Goal: Task Accomplishment & Management: Manage account settings

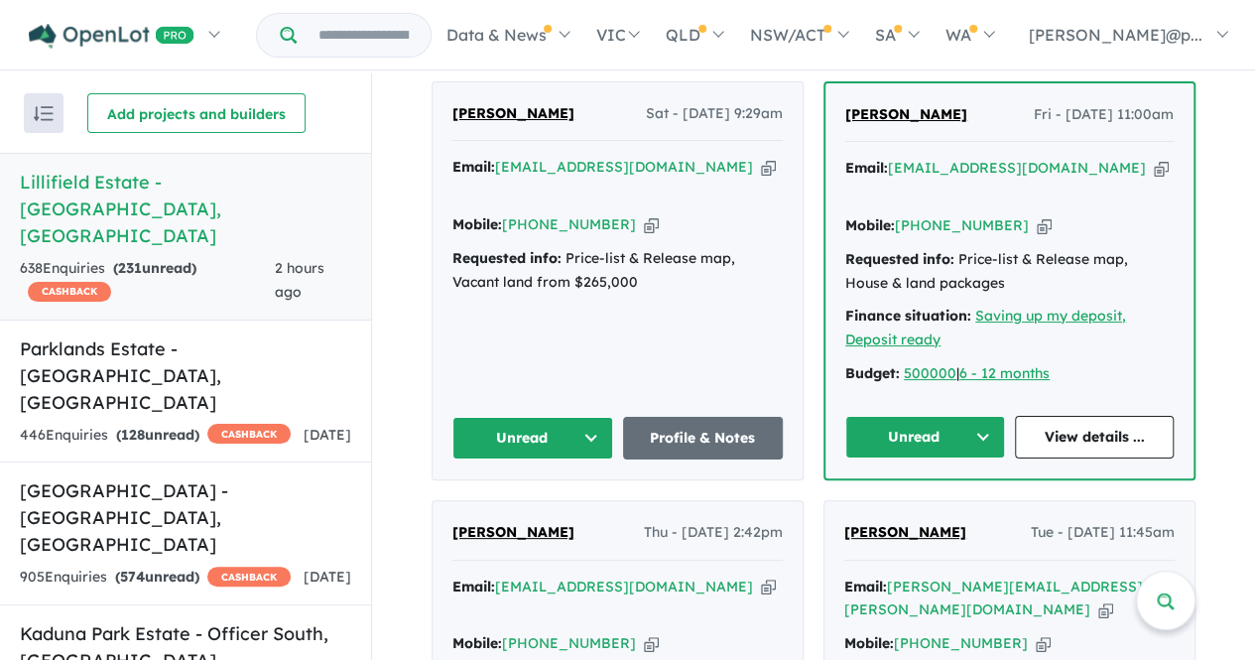
scroll to position [882, 0]
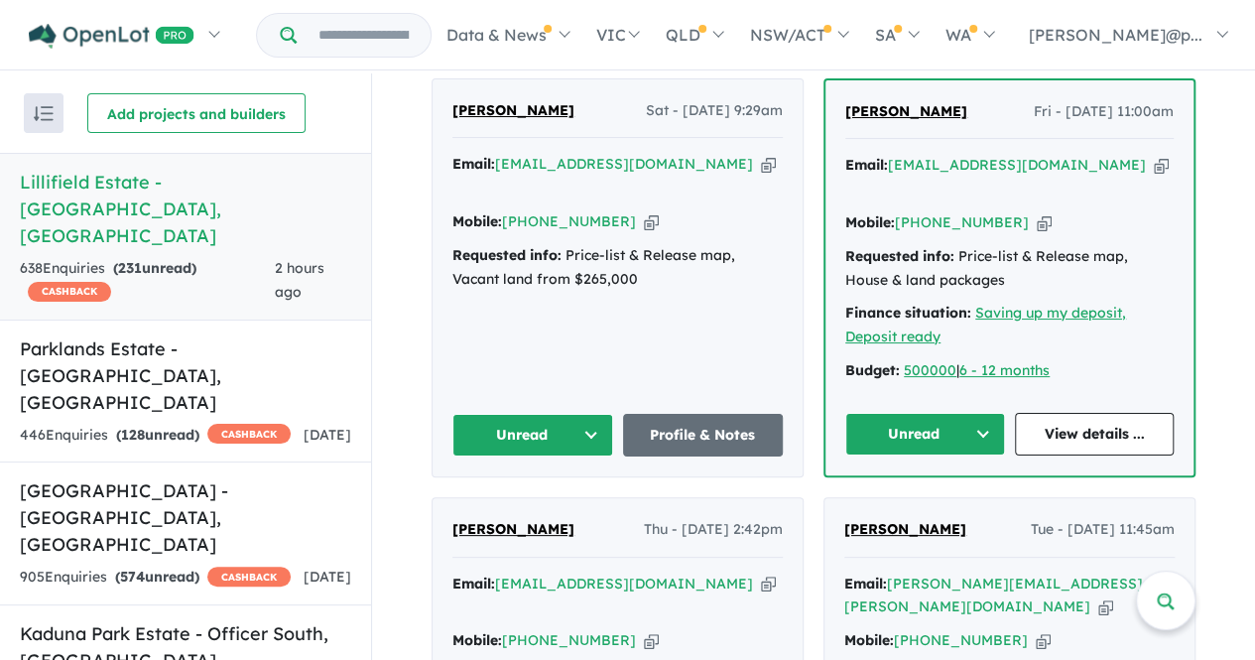
click at [566, 374] on div "[PERSON_NAME] Sat - [DATE] 9:29am Email: [EMAIL_ADDRESS][DOMAIN_NAME] Copied! M…" at bounding box center [617, 277] width 370 height 397
click at [538, 414] on button "Unread" at bounding box center [532, 435] width 161 height 43
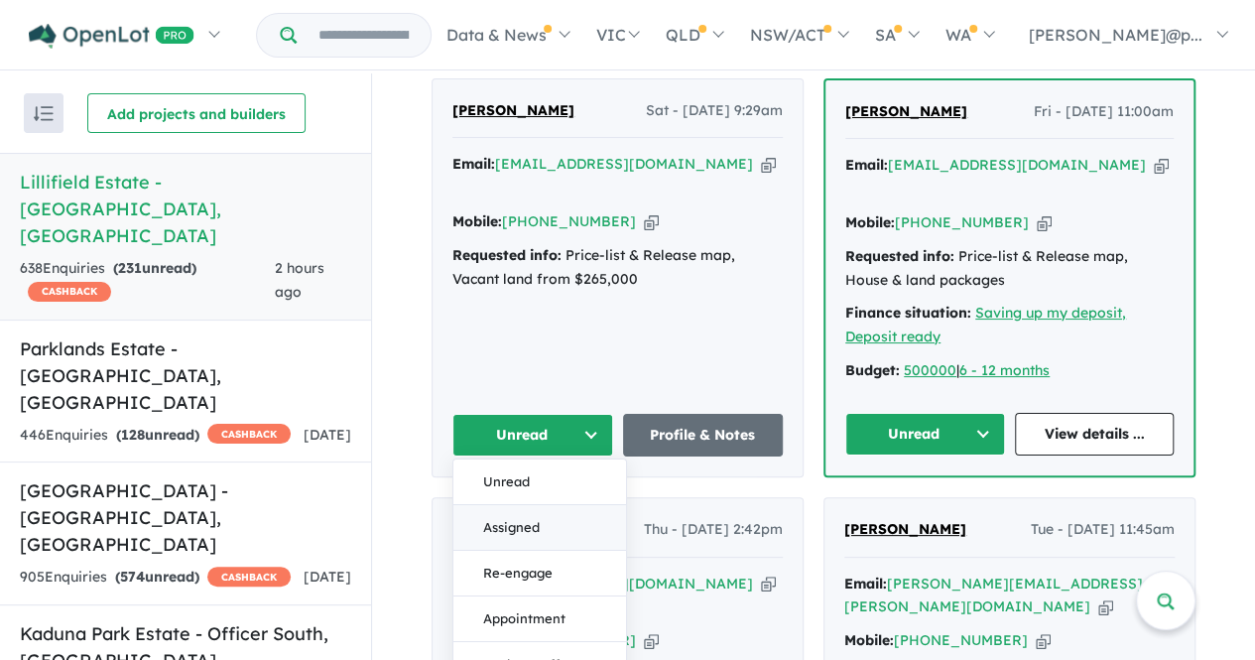
click at [518, 504] on button "Assigned" at bounding box center [539, 527] width 173 height 46
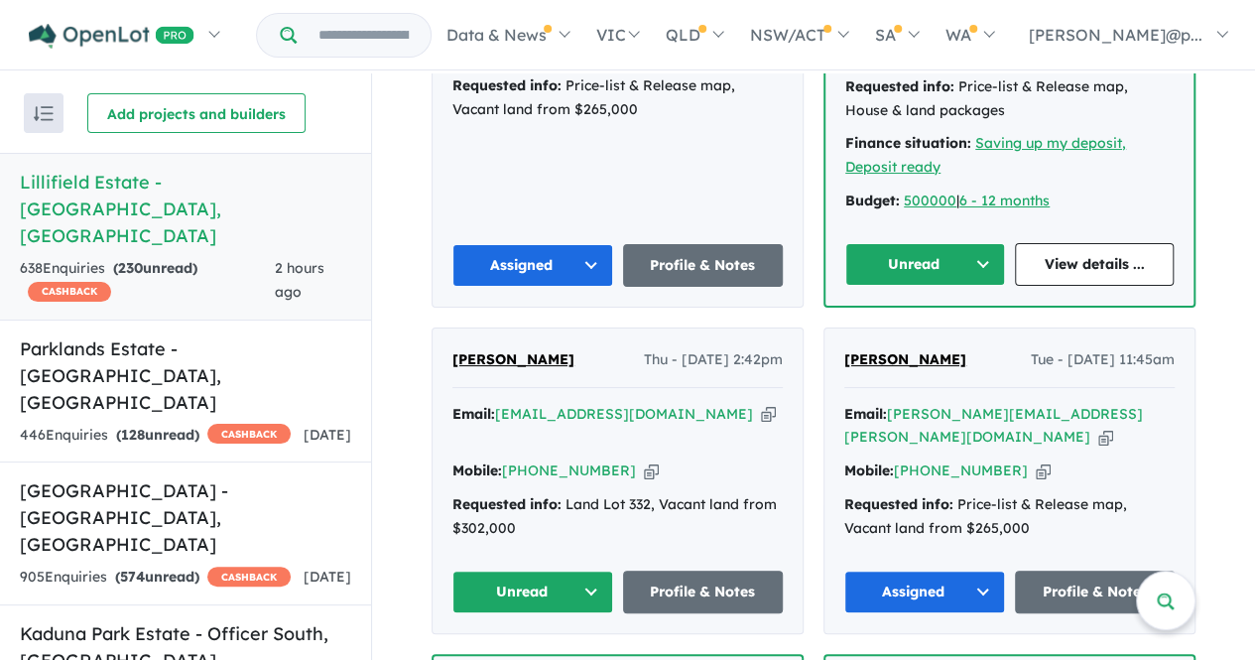
scroll to position [1150, 0]
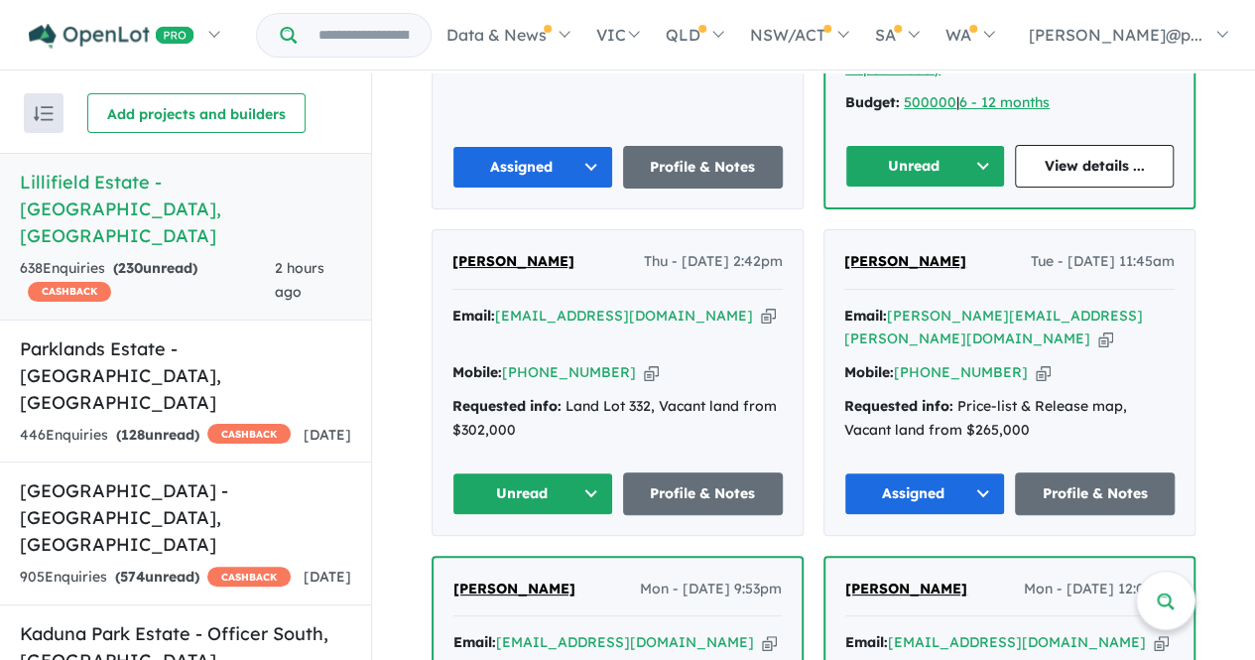
click at [644, 362] on icon "button" at bounding box center [651, 372] width 15 height 21
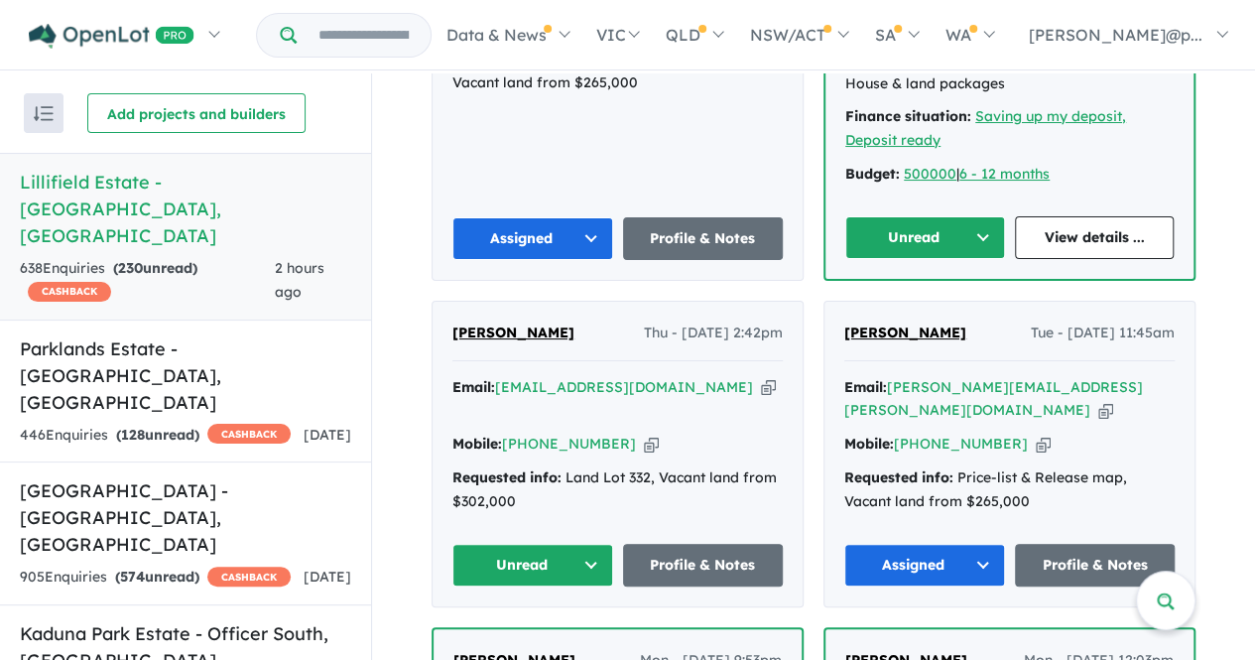
scroll to position [1094, 0]
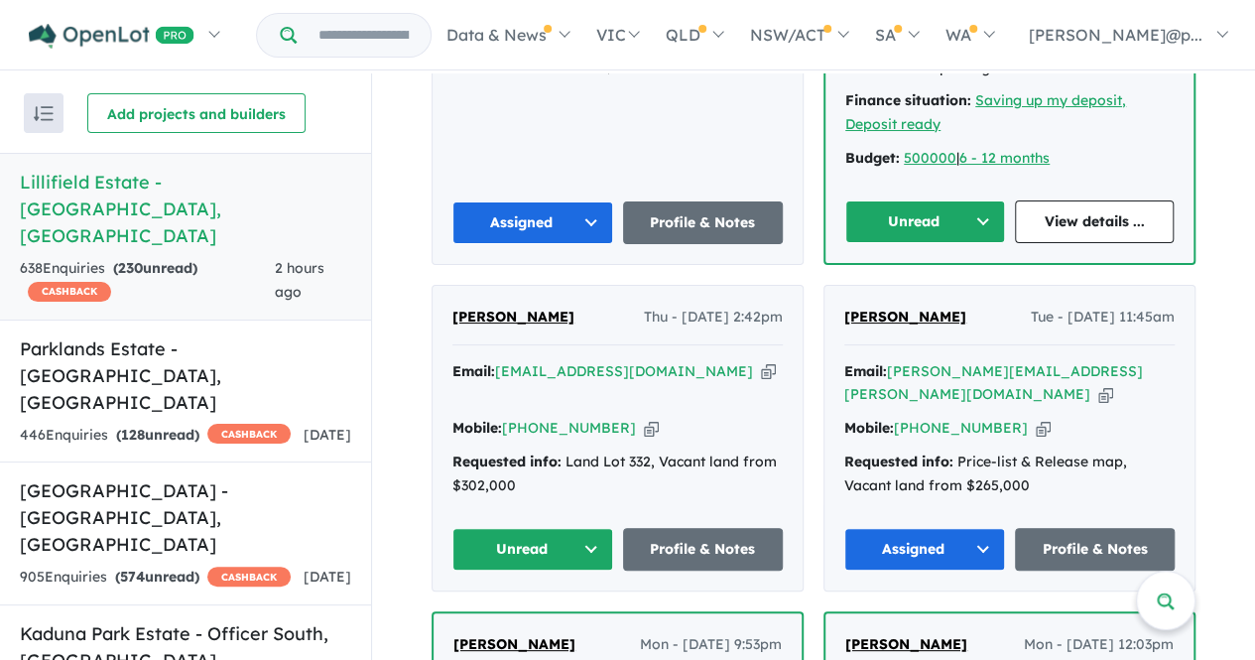
click at [761, 361] on icon "button" at bounding box center [768, 371] width 15 height 21
drag, startPoint x: 536, startPoint y: 288, endPoint x: 450, endPoint y: 288, distance: 85.3
click at [452, 305] on div "Henry DRoza Thu - 18/09/2025, 2:42pm" at bounding box center [617, 325] width 330 height 40
copy span "[PERSON_NAME]"
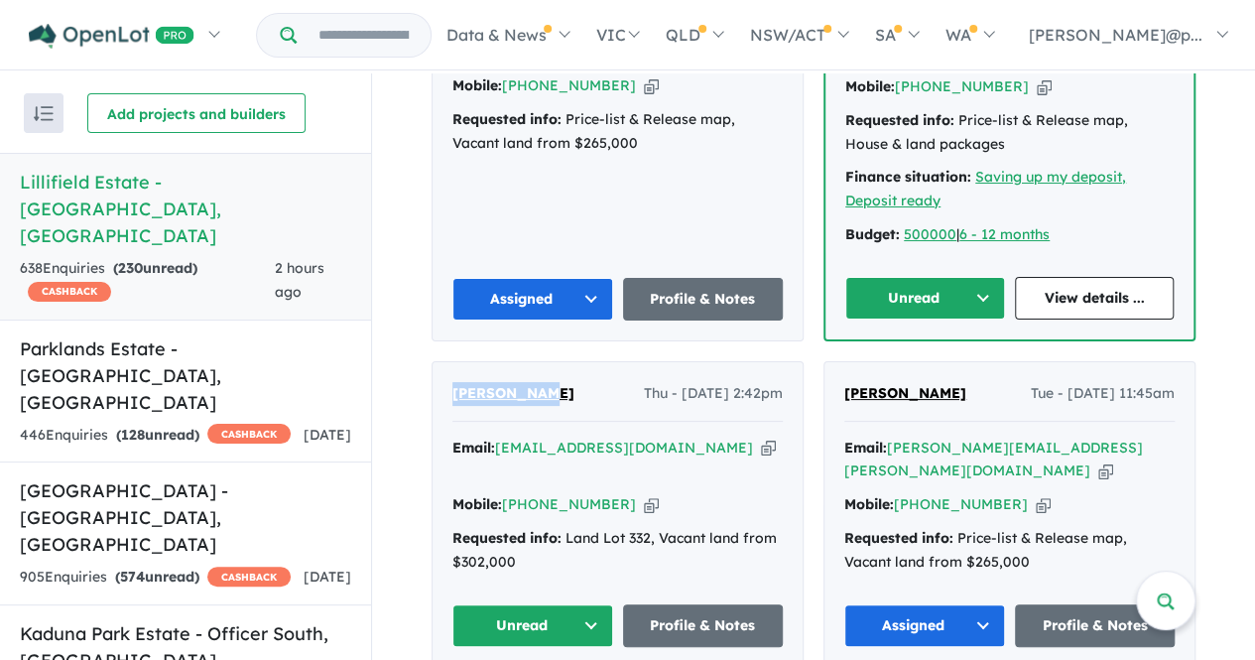
scroll to position [1022, 0]
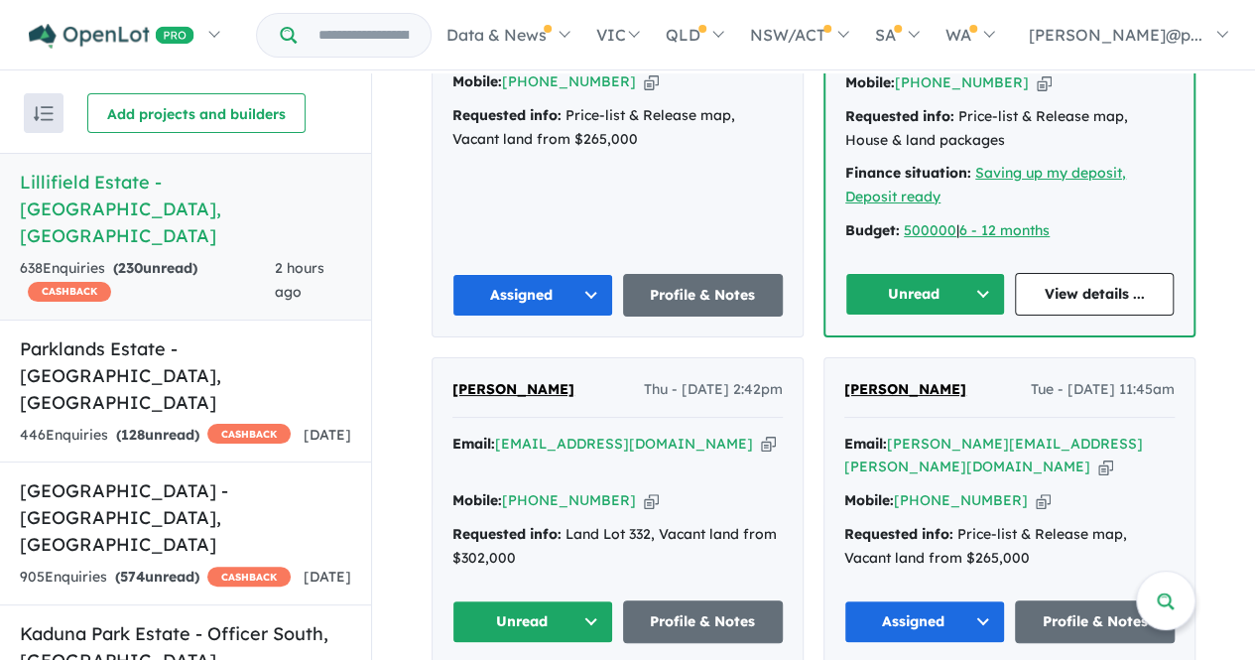
click at [695, 538] on div "Henry DRoza Thu - 18/09/2025, 2:42pm Email: hsd789@bigpond.net.au Copied! Mobil…" at bounding box center [617, 510] width 370 height 304
click at [694, 600] on link "Profile & Notes" at bounding box center [703, 621] width 161 height 43
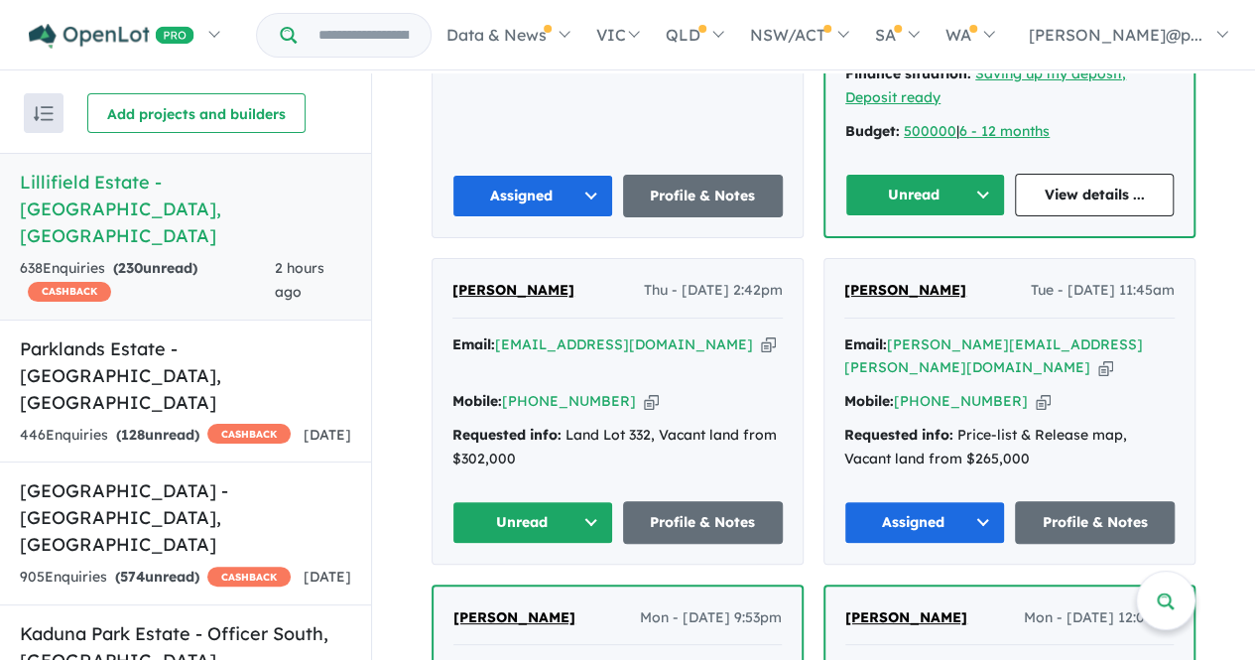
scroll to position [1123, 0]
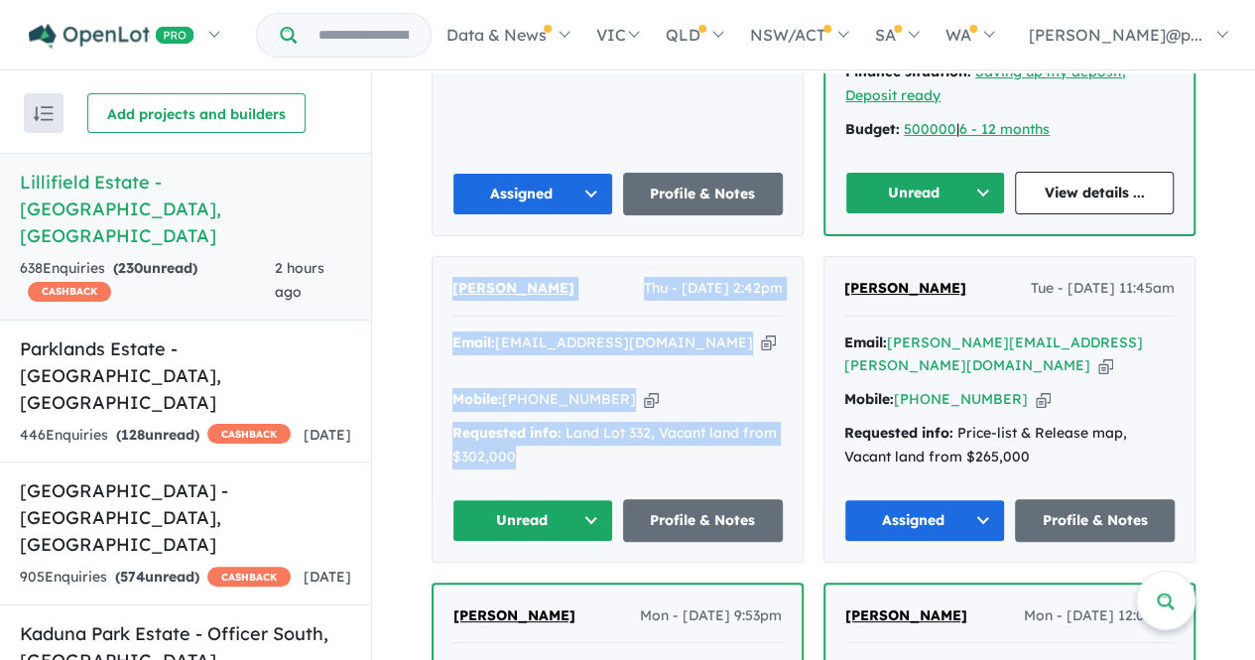
drag, startPoint x: 621, startPoint y: 413, endPoint x: 437, endPoint y: 260, distance: 238.7
click at [437, 260] on div "Henry DRoza Thu - 18/09/2025, 2:42pm Email: hsd789@bigpond.net.au Copied! Mobil…" at bounding box center [617, 409] width 370 height 304
copy div "Henry DRoza Thu - 18/09/2025, 2:42pm Email: hsd789@bigpond.net.au Copied! Mobil…"
click at [555, 499] on button "Unread" at bounding box center [532, 520] width 161 height 43
click at [534, 589] on button "Assigned" at bounding box center [539, 612] width 173 height 46
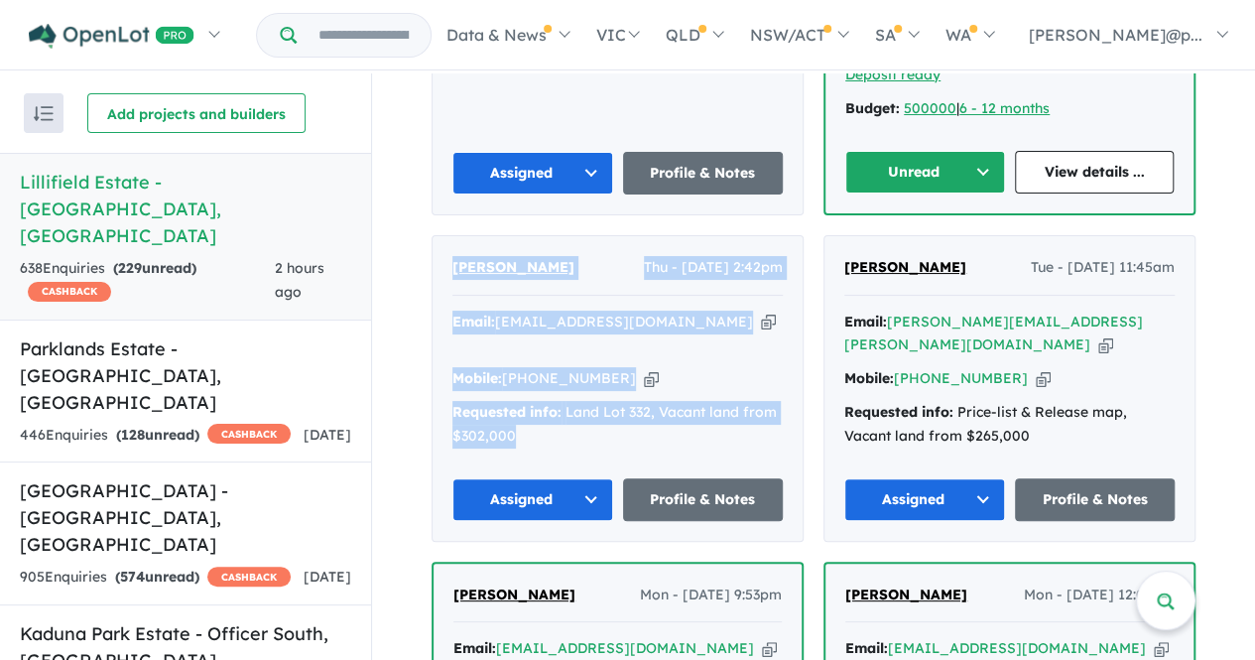
scroll to position [1146, 0]
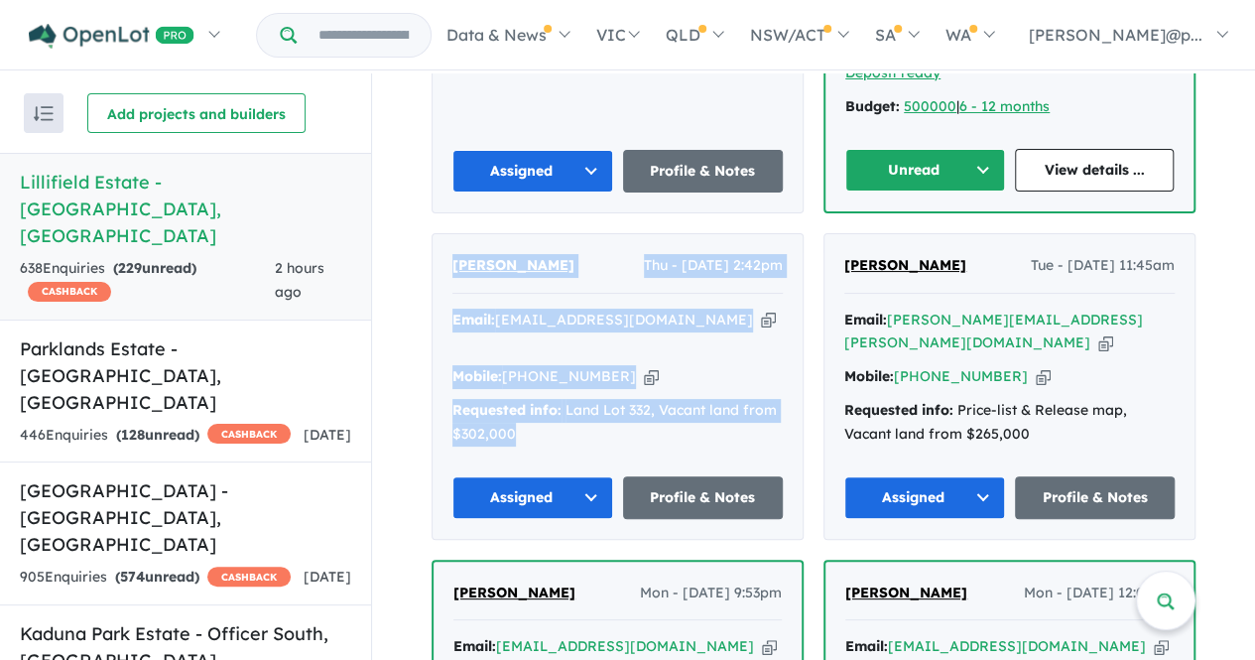
click at [704, 308] on div "Email: hsd789@bigpond.net.au Copied! Mobile: +61 417 515 269 Copied! Requested …" at bounding box center [617, 382] width 330 height 148
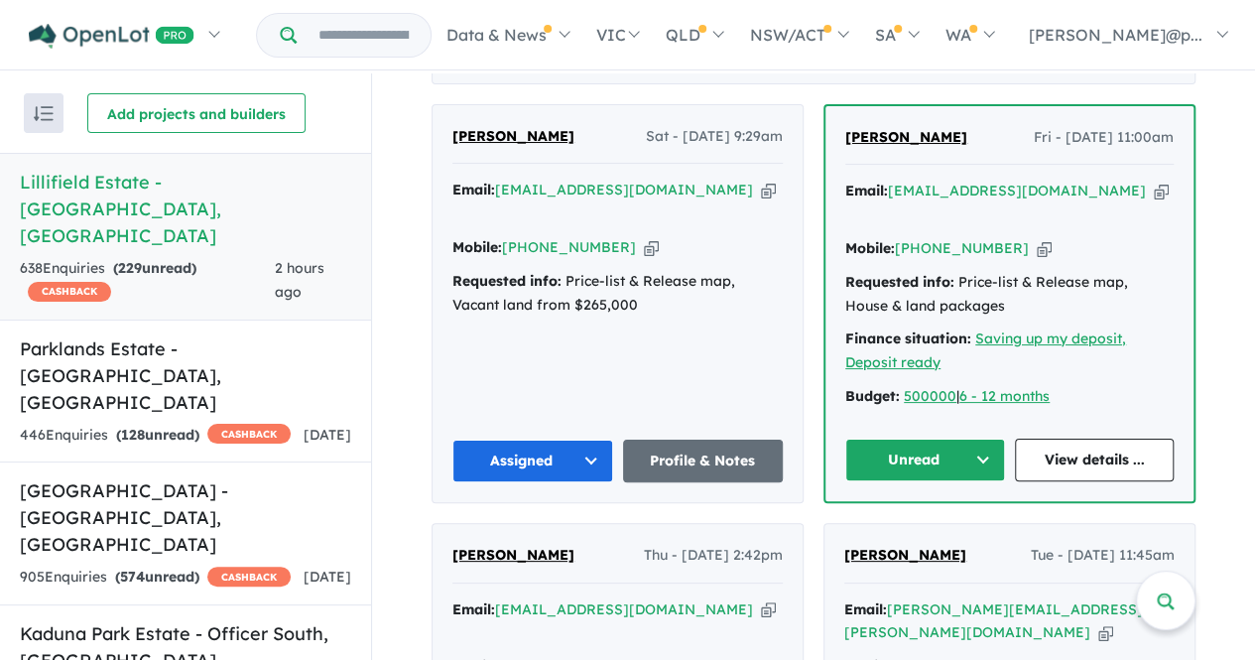
scroll to position [857, 0]
click at [1036, 237] on icon "button" at bounding box center [1043, 247] width 15 height 21
click at [1154, 183] on icon "button" at bounding box center [1161, 190] width 15 height 21
click at [761, 179] on icon "button" at bounding box center [768, 189] width 15 height 21
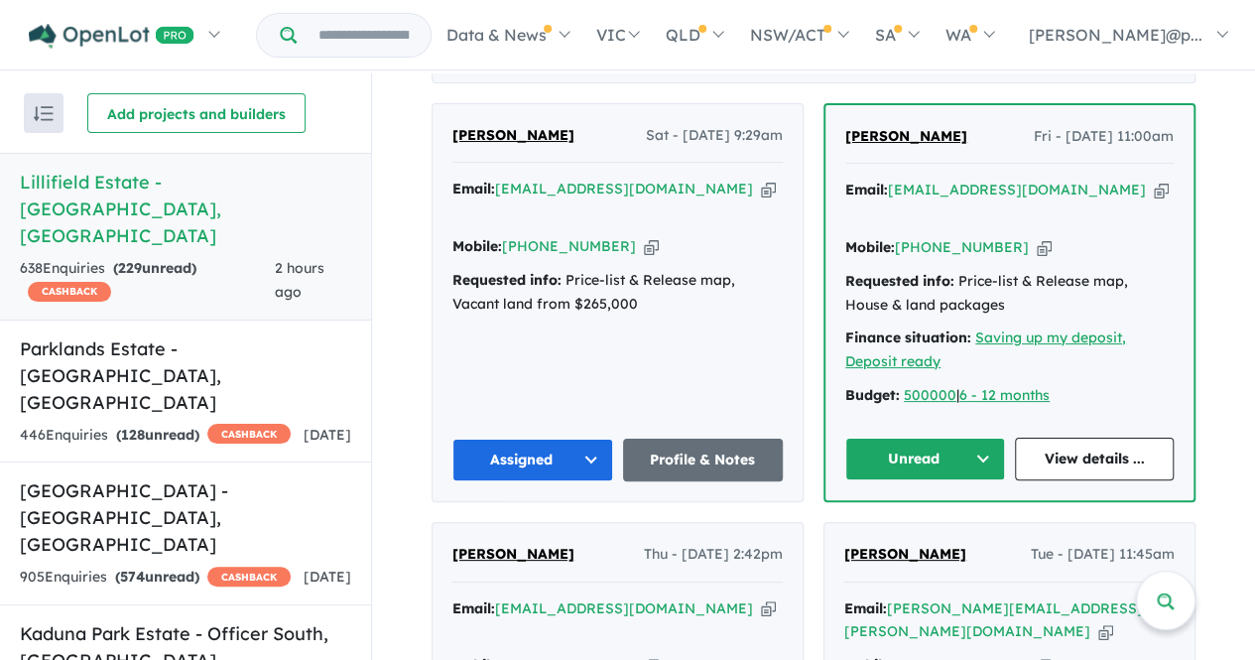
click at [1036, 237] on icon "button" at bounding box center [1043, 247] width 15 height 21
click at [1154, 180] on icon "button" at bounding box center [1161, 190] width 15 height 21
drag, startPoint x: 940, startPoint y: 130, endPoint x: 835, endPoint y: 136, distance: 105.3
click at [835, 136] on div "Sara Biertoh Fri - 19/09/2025, 11:00am Email: saralou6790@gmail.com Copied! Mob…" at bounding box center [1009, 302] width 368 height 395
copy span "[PERSON_NAME]"
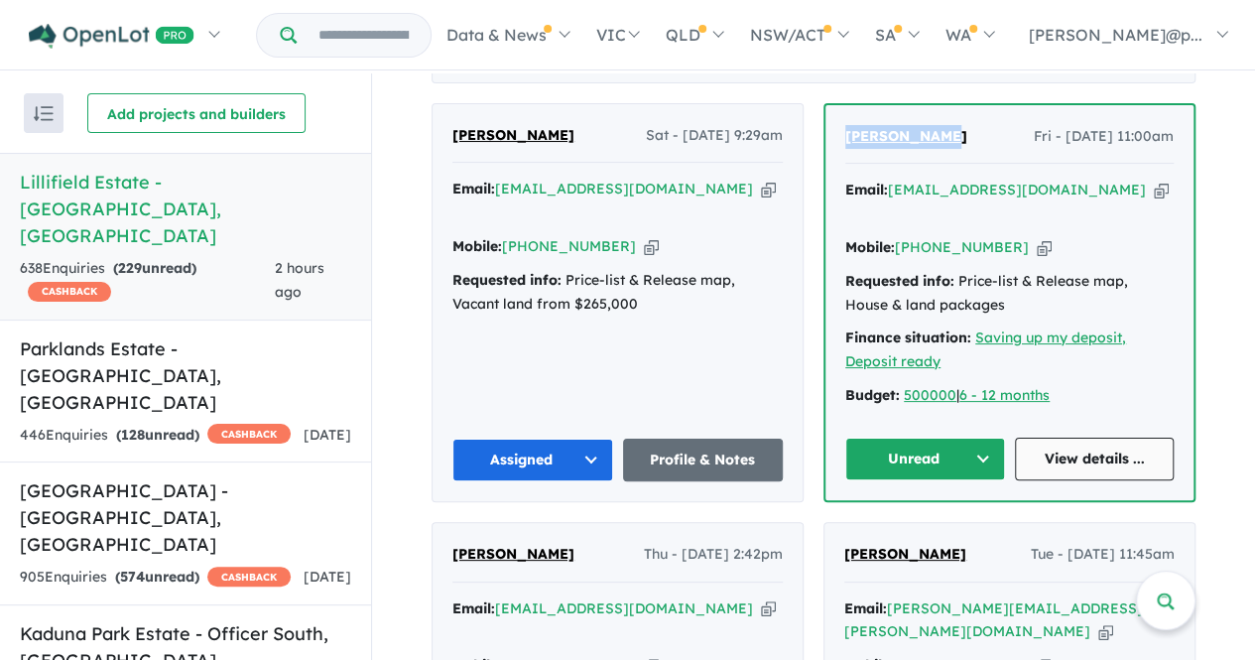
click at [1067, 437] on link "View details ..." at bounding box center [1095, 458] width 160 height 43
click at [928, 437] on button "Unread" at bounding box center [925, 458] width 160 height 43
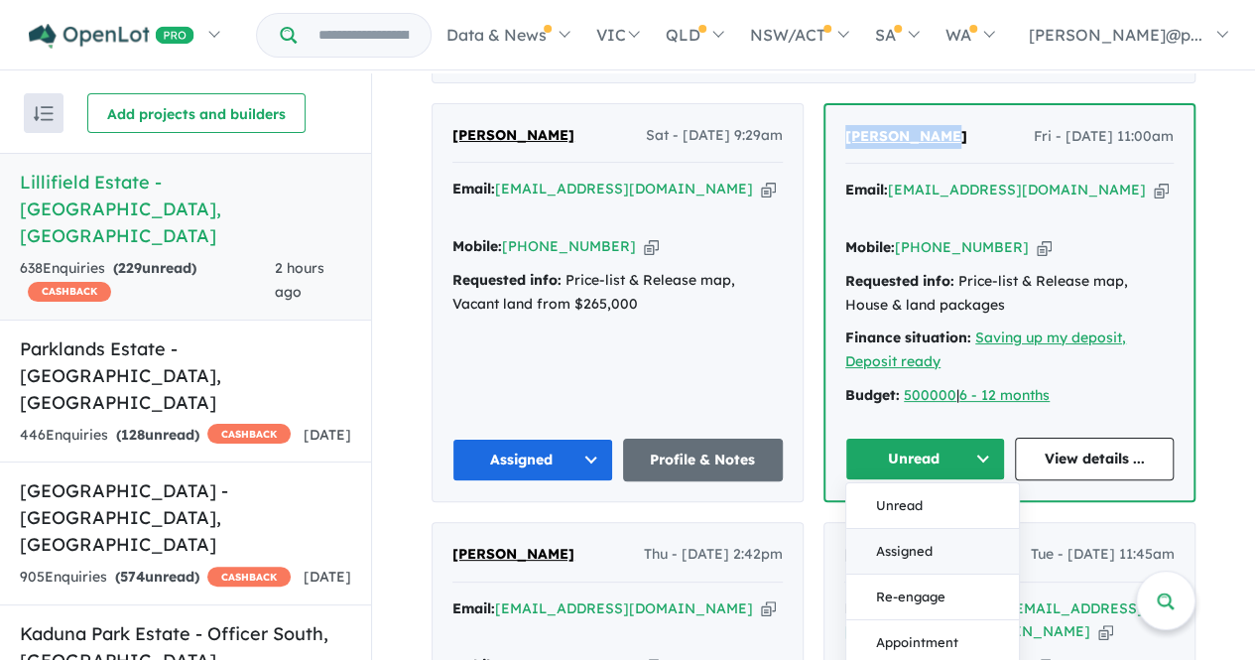
click at [886, 528] on button "Assigned" at bounding box center [932, 551] width 173 height 46
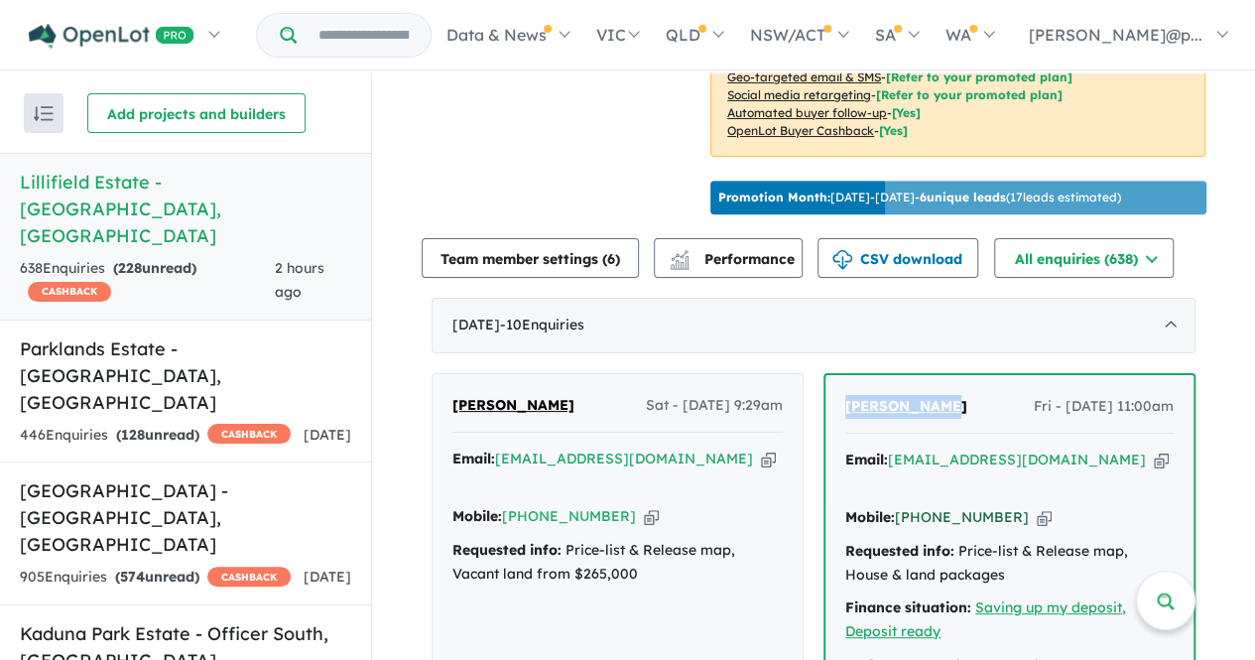
scroll to position [574, 0]
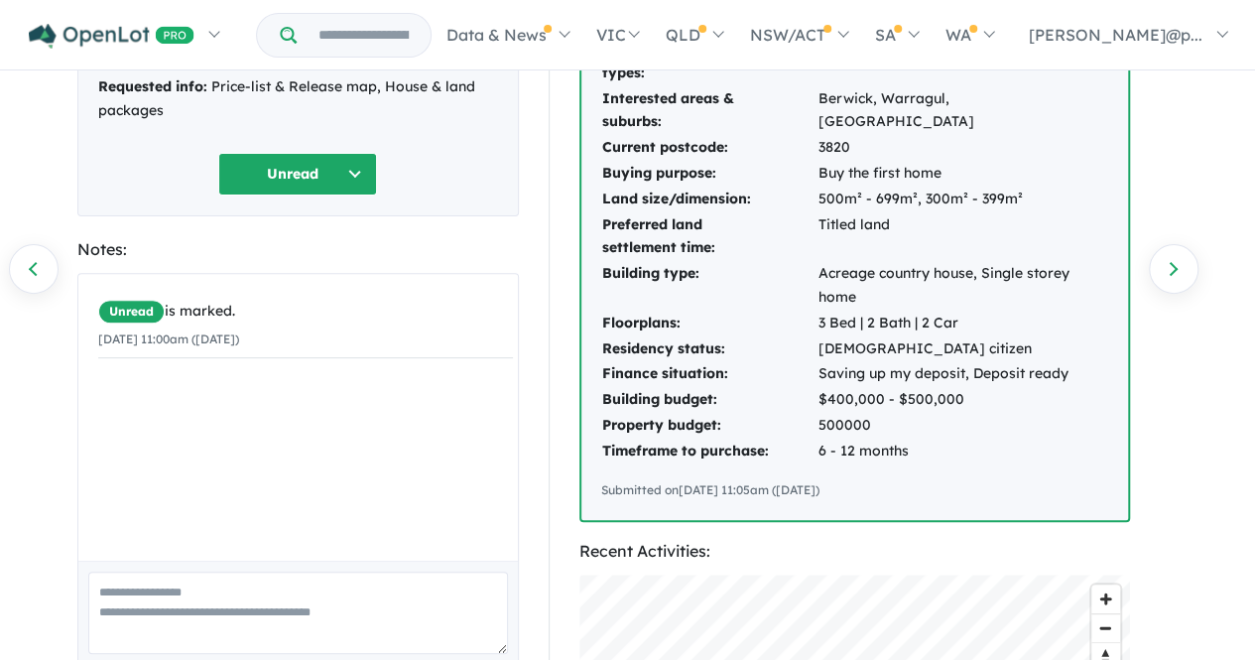
scroll to position [202, 0]
drag, startPoint x: 850, startPoint y: 483, endPoint x: 675, endPoint y: 163, distance: 364.8
click at [675, 163] on div "Interested product types: House & land packages, Townhouses Interested areas & …" at bounding box center [854, 269] width 547 height 503
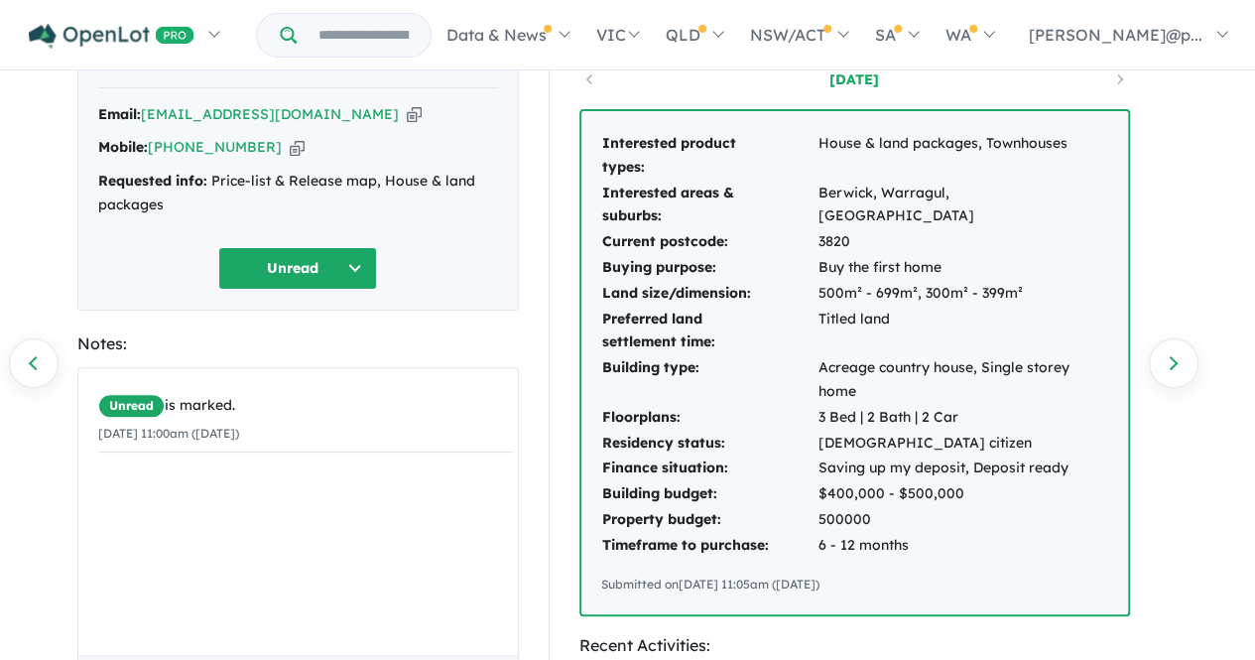
scroll to position [105, 0]
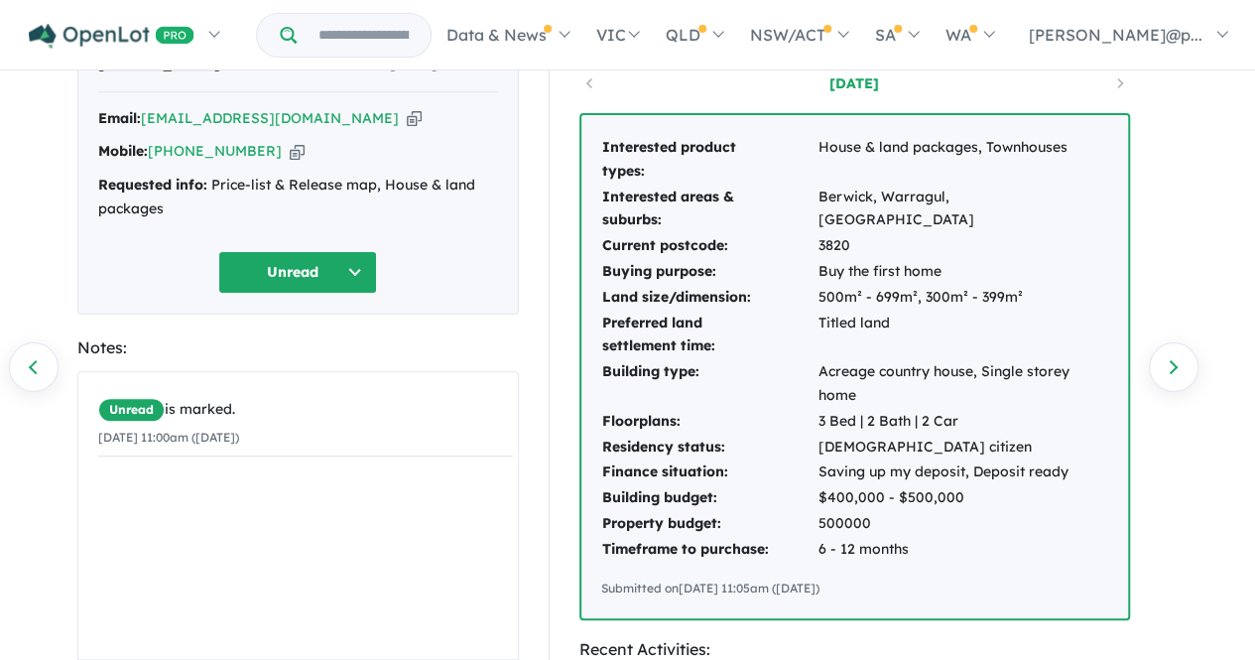
click at [634, 144] on td "Interested product types:" at bounding box center [709, 160] width 216 height 50
drag, startPoint x: 598, startPoint y: 142, endPoint x: 905, endPoint y: 596, distance: 548.0
click at [905, 596] on div "Interested product types: House & land packages, Townhouses Interested areas & …" at bounding box center [854, 366] width 547 height 503
copy div "Interested product types: House & land packages, Townhouses Interested areas & …"
